Goal: Transaction & Acquisition: Purchase product/service

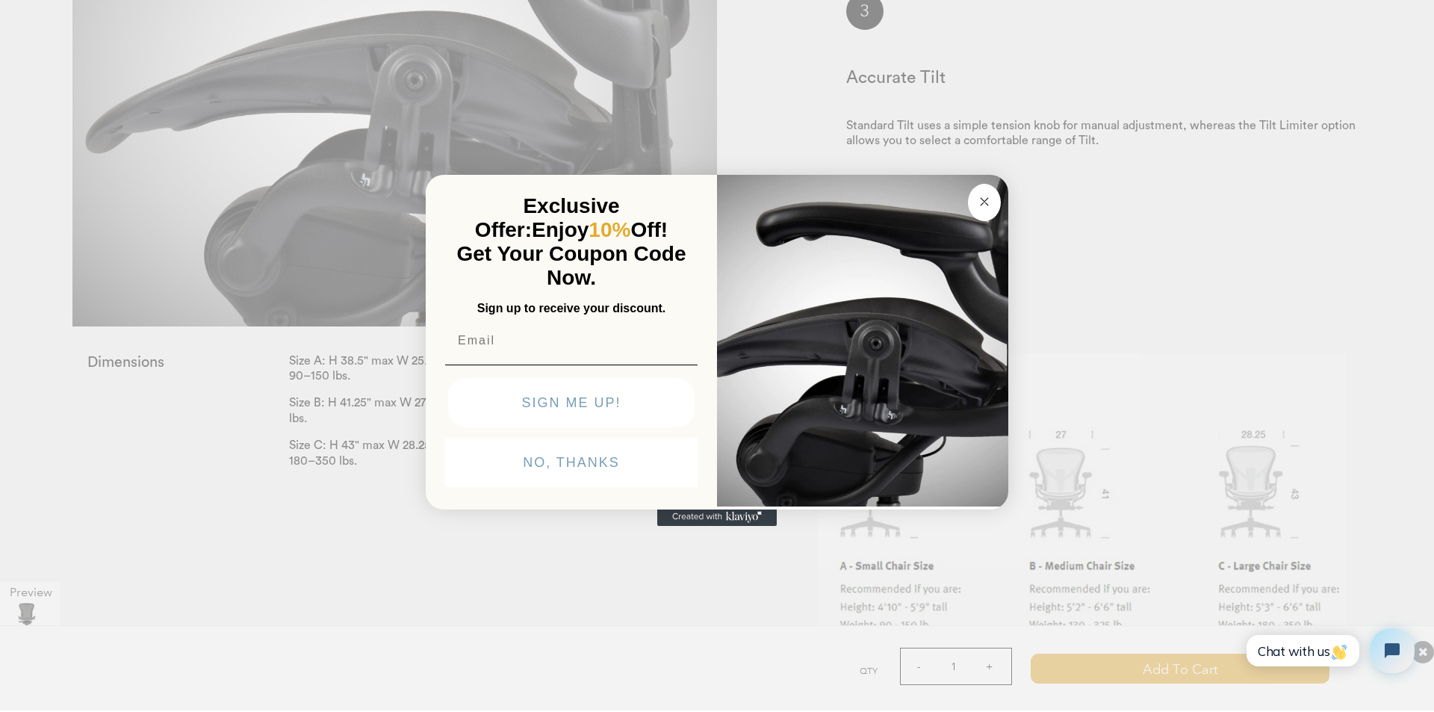
click at [985, 202] on icon "Close dialog" at bounding box center [983, 201] width 7 height 7
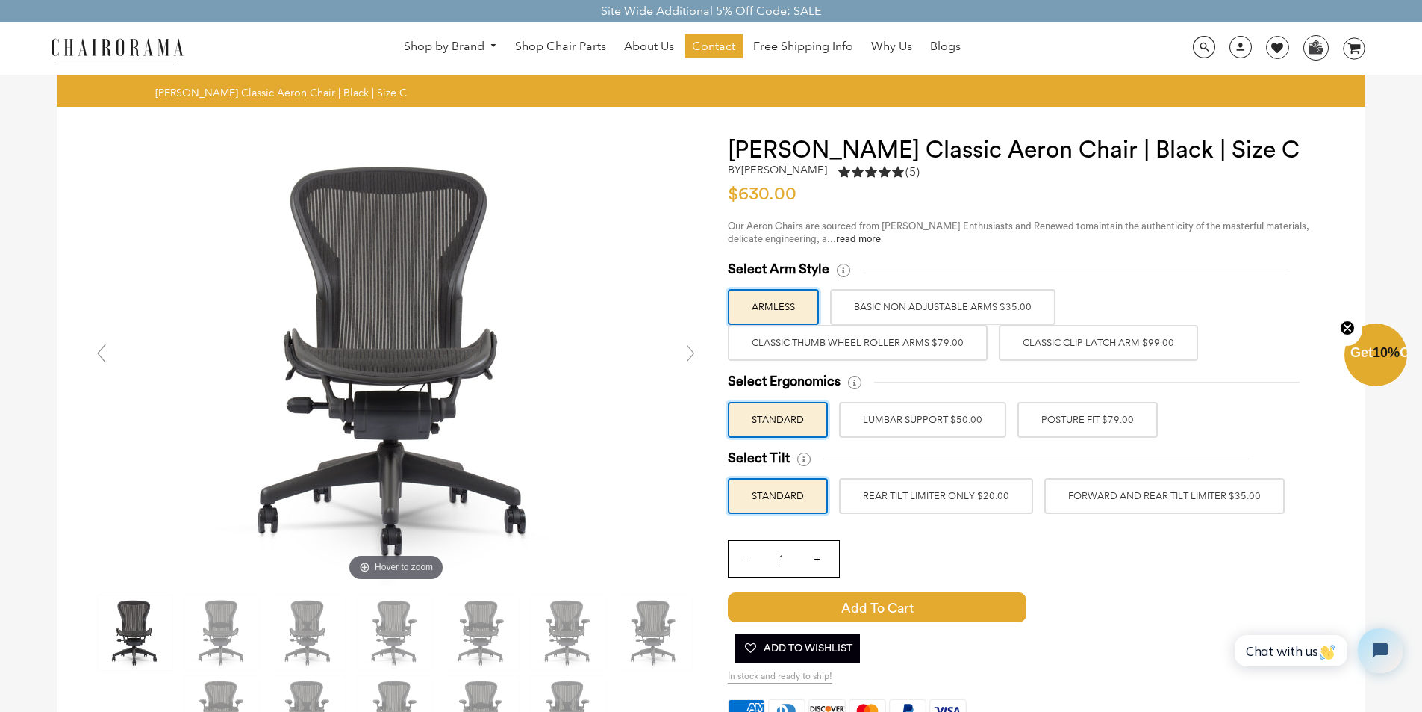
click at [929, 312] on label "BASIC NON ADJUSTABLE ARMS $35.00" at bounding box center [942, 307] width 225 height 36
click at [0, 0] on input "BASIC NON ADJUSTABLE ARMS $35.00" at bounding box center [0, 0] width 0 height 0
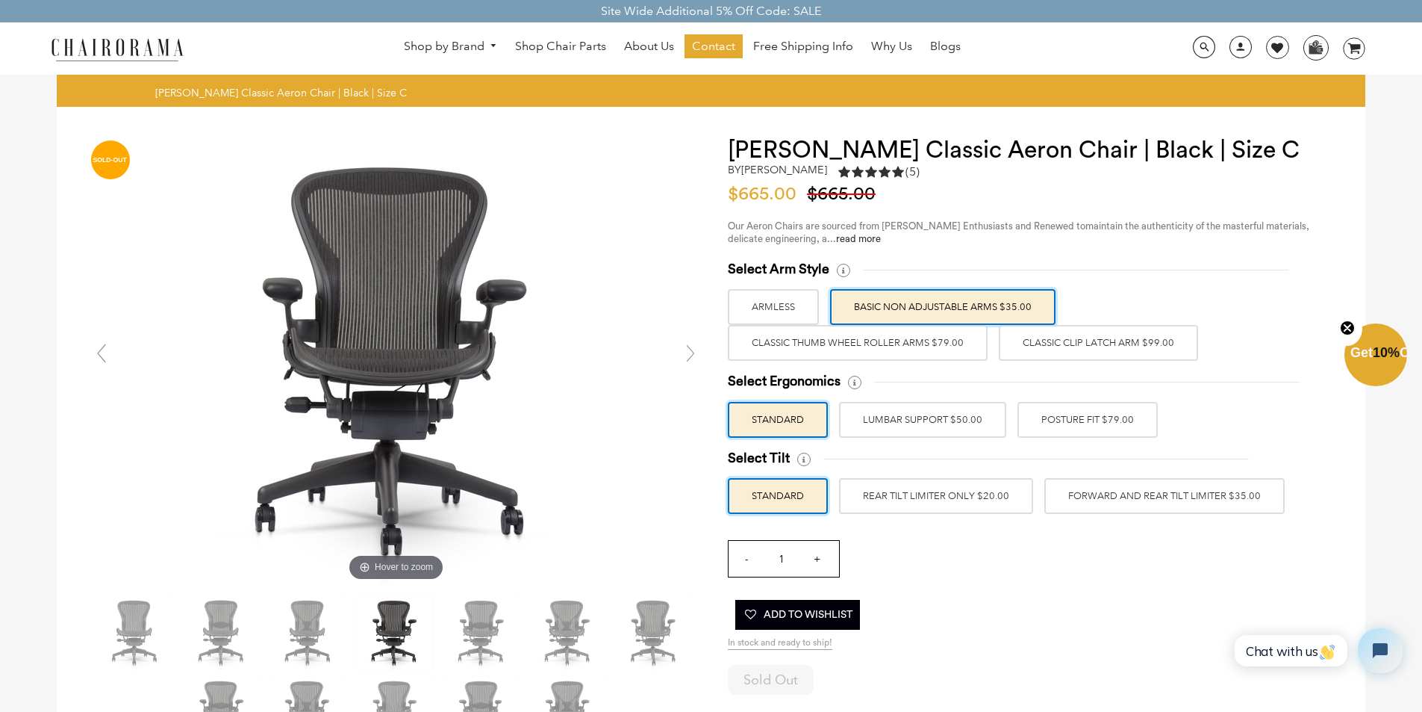
click at [774, 312] on label "ARMLESS" at bounding box center [773, 307] width 91 height 36
click at [0, 0] on input "ARMLESS" at bounding box center [0, 0] width 0 height 0
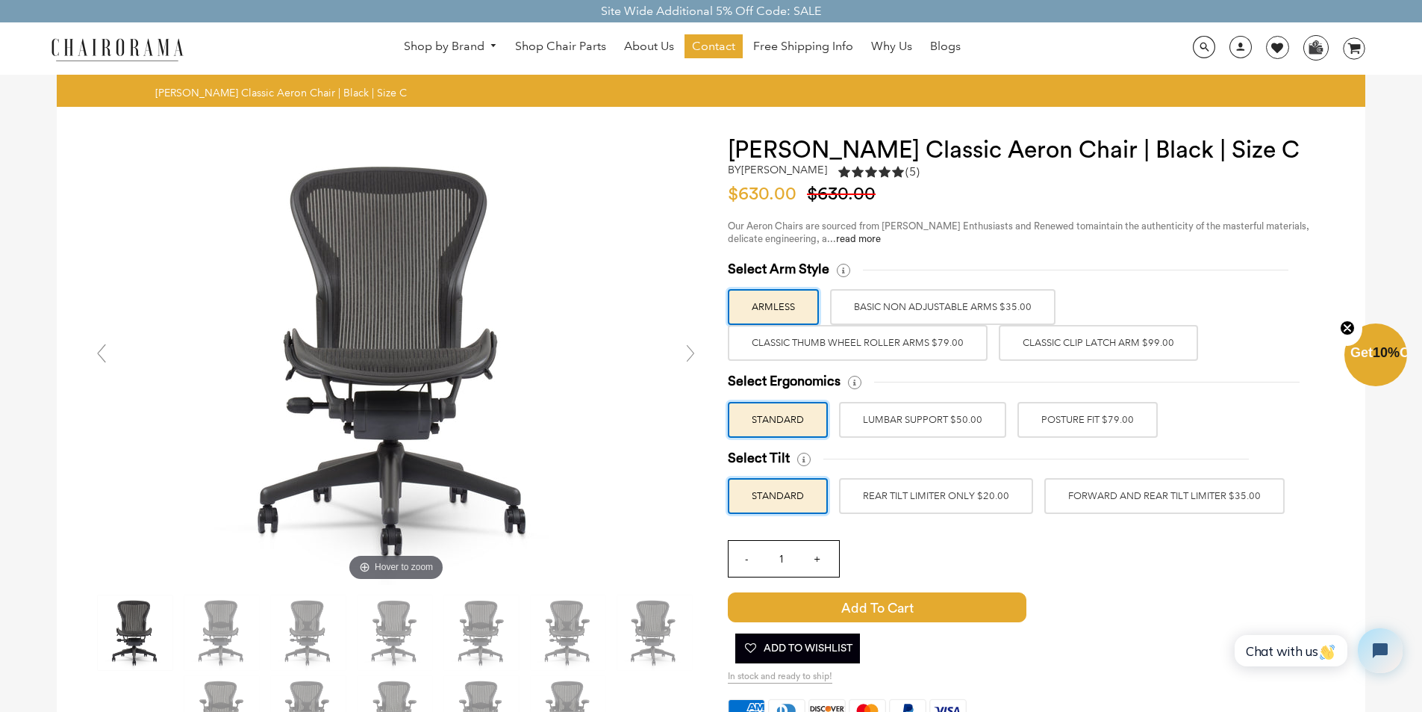
click at [915, 302] on label "BASIC NON ADJUSTABLE ARMS $35.00" at bounding box center [942, 307] width 225 height 36
click at [0, 0] on input "BASIC NON ADJUSTABLE ARMS $35.00" at bounding box center [0, 0] width 0 height 0
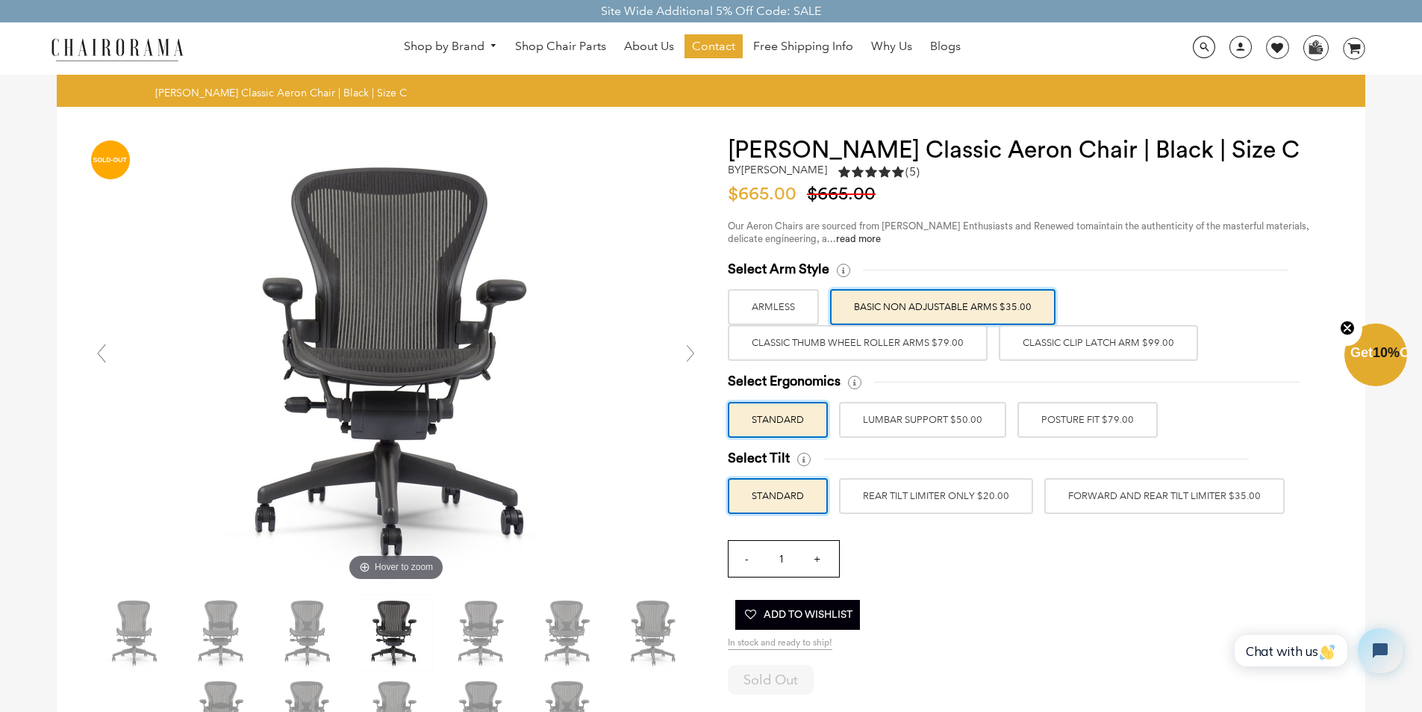
click at [884, 344] on label "Classic Thumb Wheel Roller Arms $79.00" at bounding box center [858, 343] width 260 height 36
click at [0, 0] on input "Classic Thumb Wheel Roller Arms $79.00" at bounding box center [0, 0] width 0 height 0
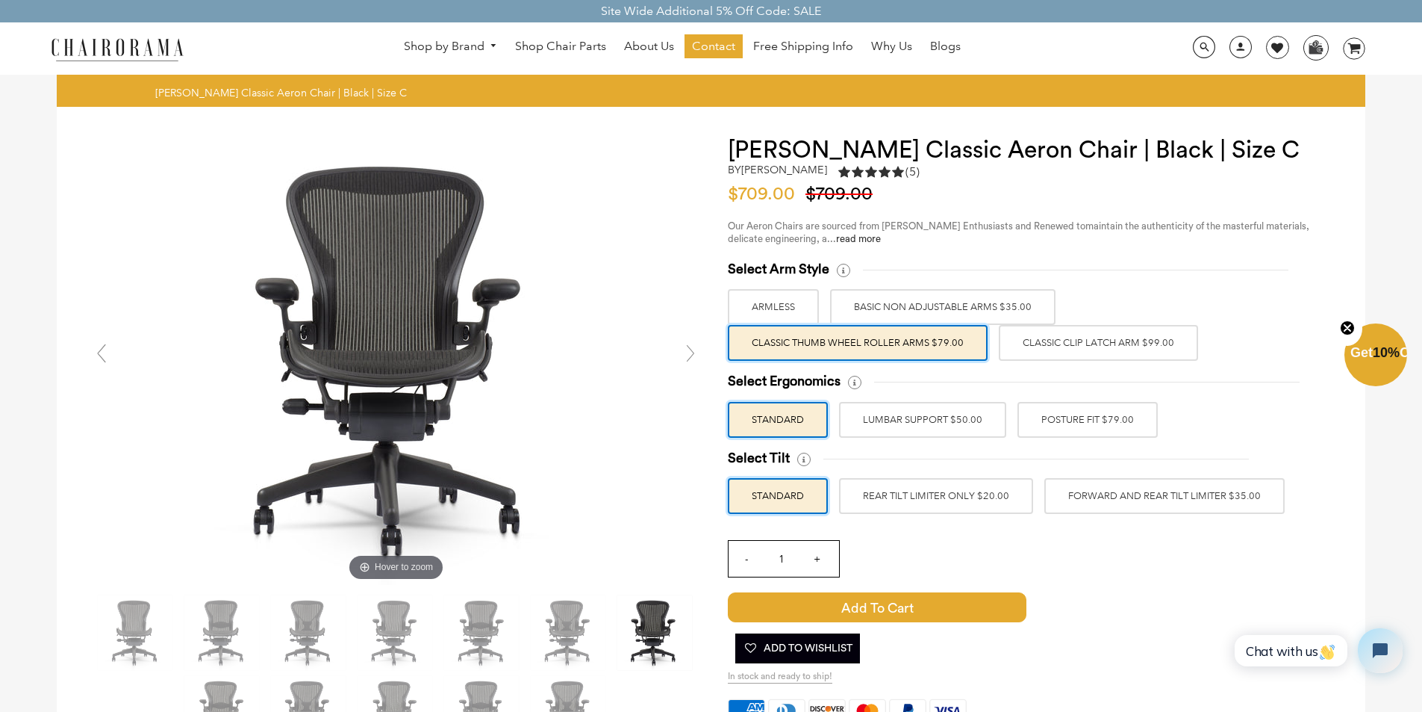
click at [1074, 340] on label "Classic Clip Latch Arm $99.00" at bounding box center [1098, 343] width 199 height 36
click at [0, 0] on input "Classic Clip Latch Arm $99.00" at bounding box center [0, 0] width 0 height 0
